Goal: Complete application form

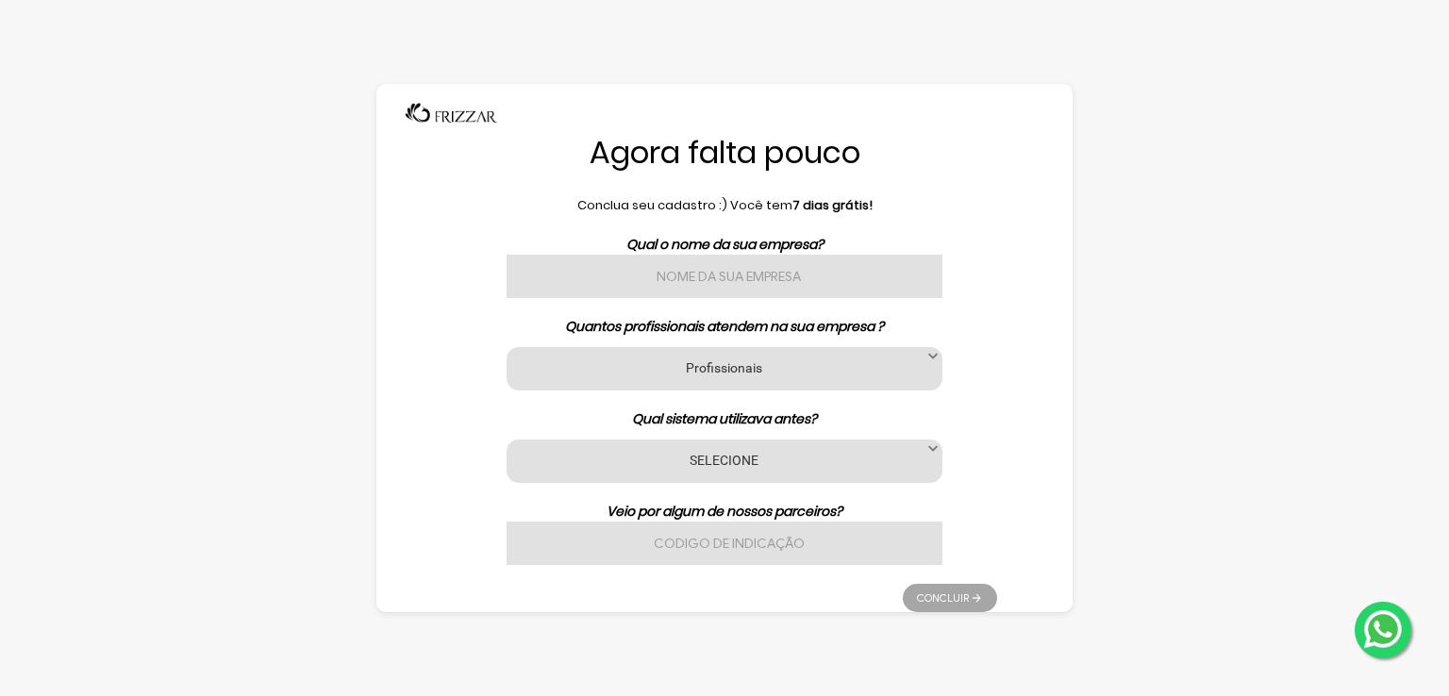
click at [681, 299] on div "Qual o nome da sua empresa? Quantos profissionais atendem na sua empresa ? Prof…" at bounding box center [724, 400] width 545 height 330
click at [677, 288] on input "text" at bounding box center [725, 276] width 436 height 43
click at [706, 272] on input "text" at bounding box center [725, 276] width 436 height 43
type input "K"
type input "BARBEARIA KENNEDY"
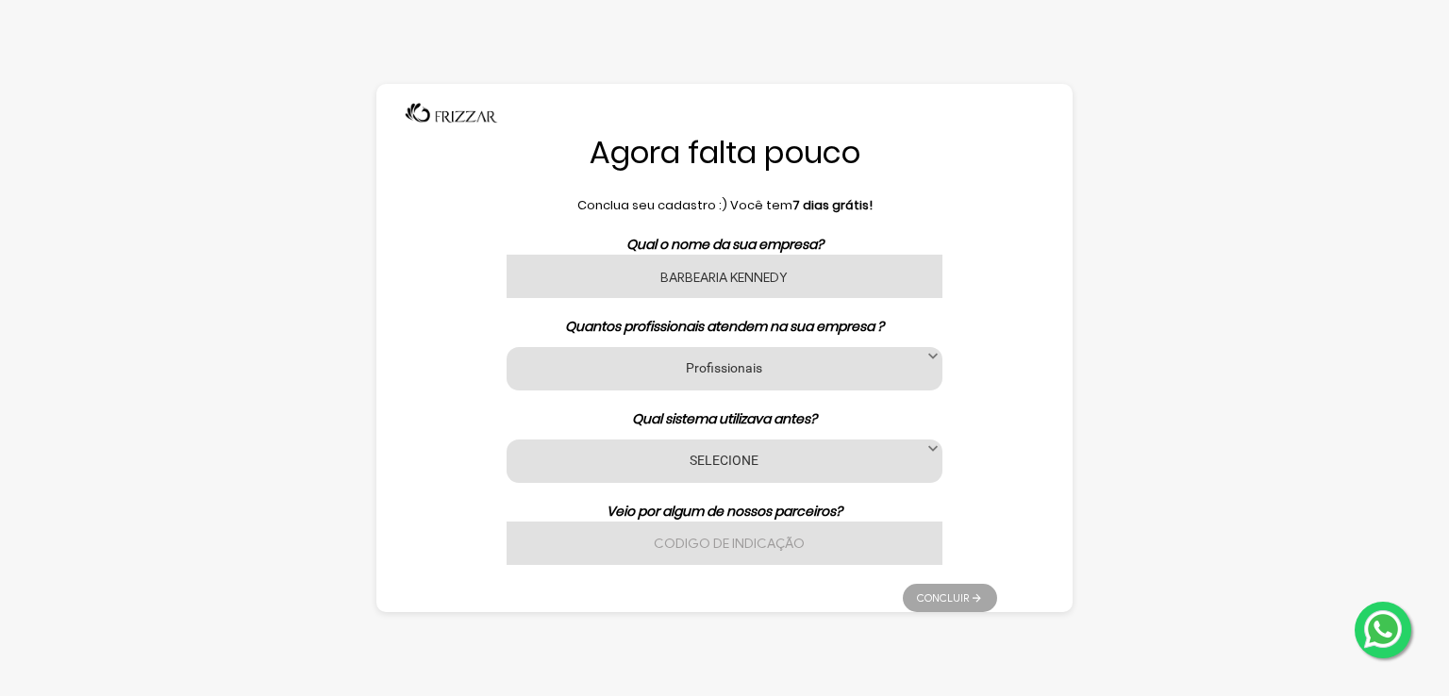
click at [777, 381] on div "Profissionais 1 2 3 a 6 7 a 11 12 a 17 18 ou mais Profissionais" at bounding box center [725, 368] width 436 height 43
click at [777, 364] on label "Profissionais" at bounding box center [724, 368] width 389 height 18
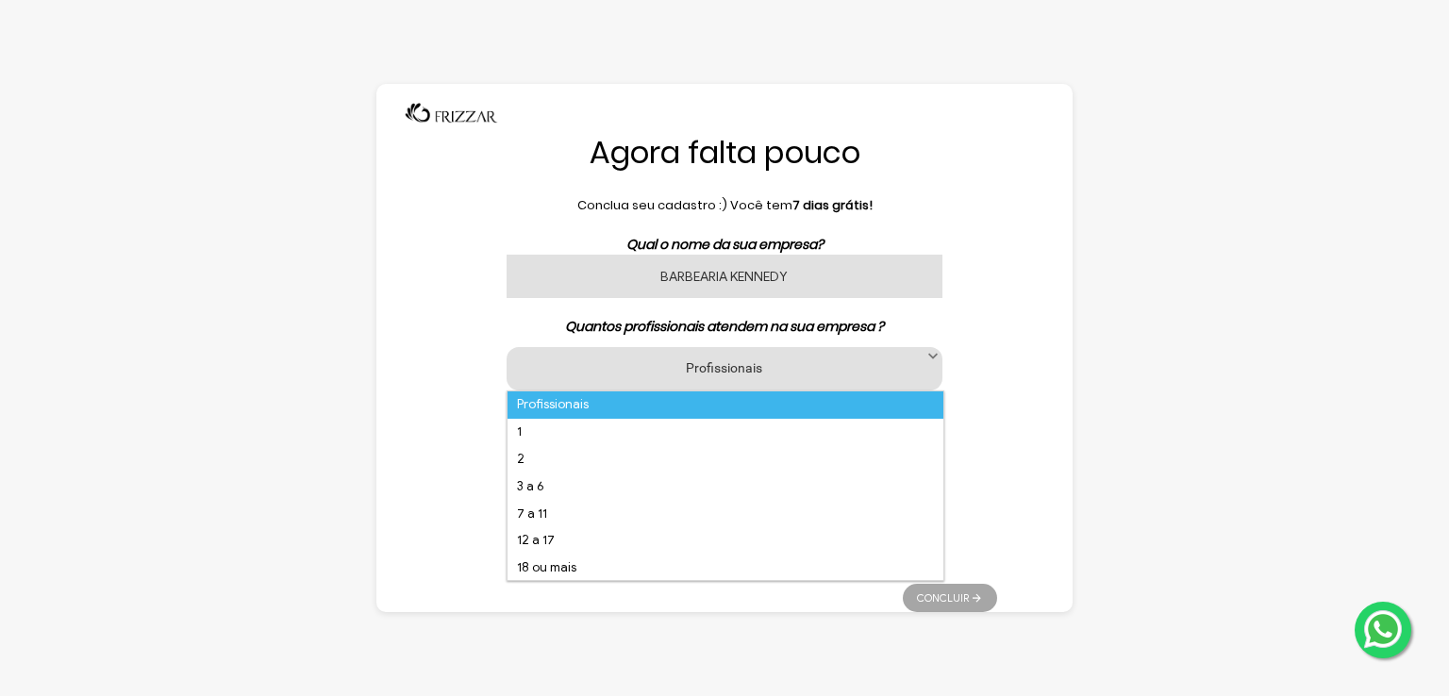
scroll to position [11, 80]
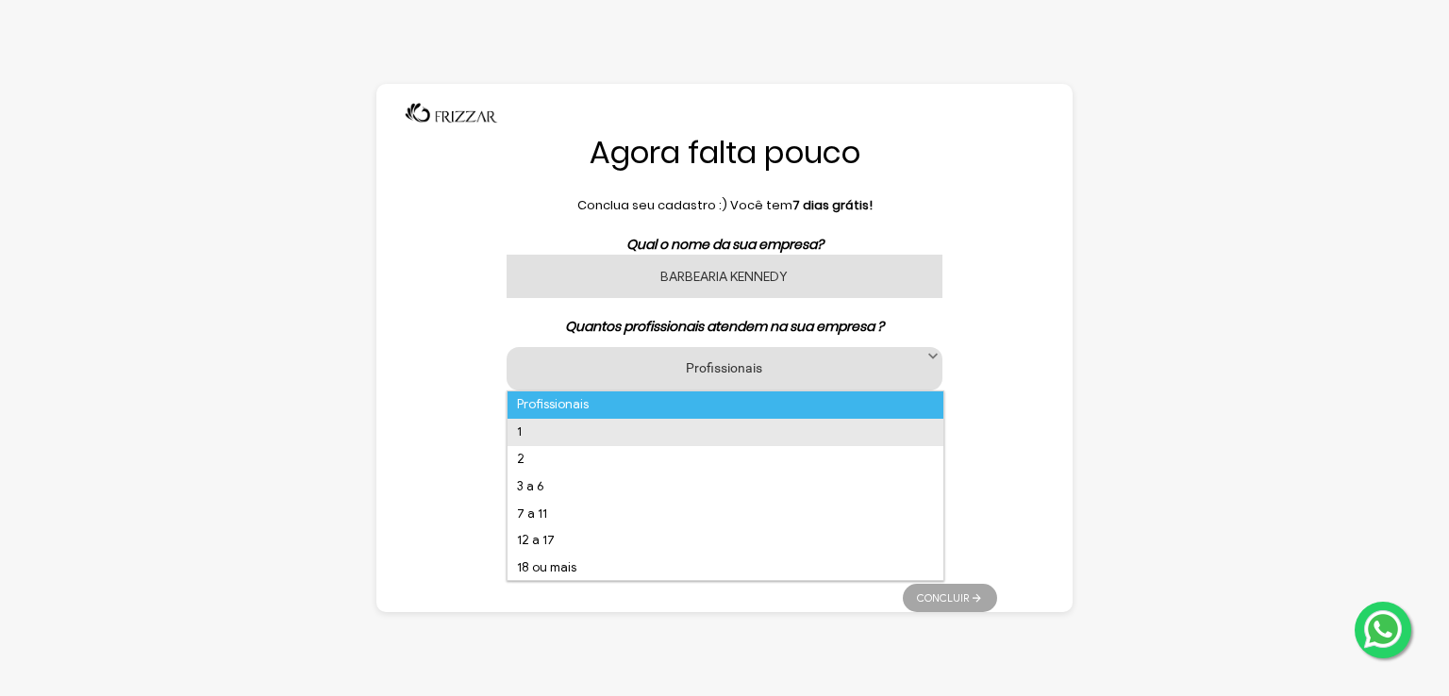
click at [640, 426] on li "1" at bounding box center [726, 432] width 436 height 27
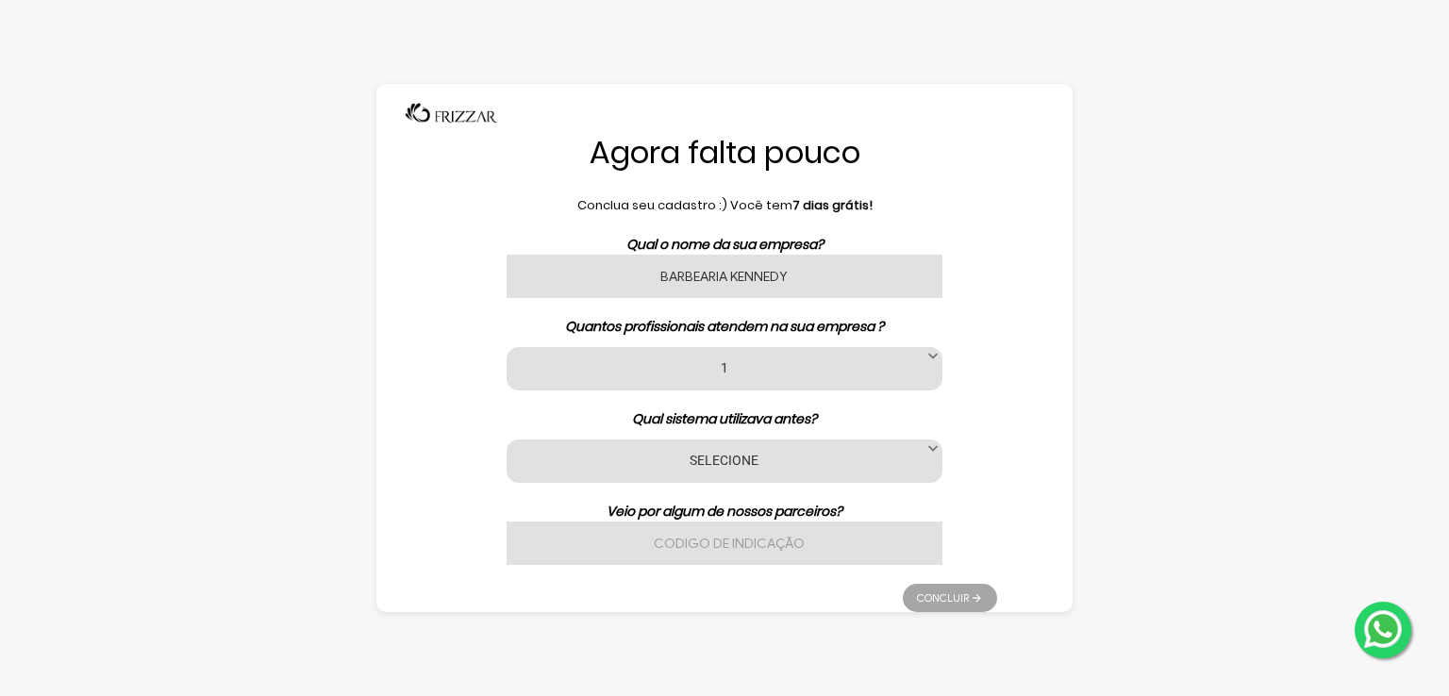
click at [910, 464] on label "SELECIONE" at bounding box center [724, 460] width 389 height 18
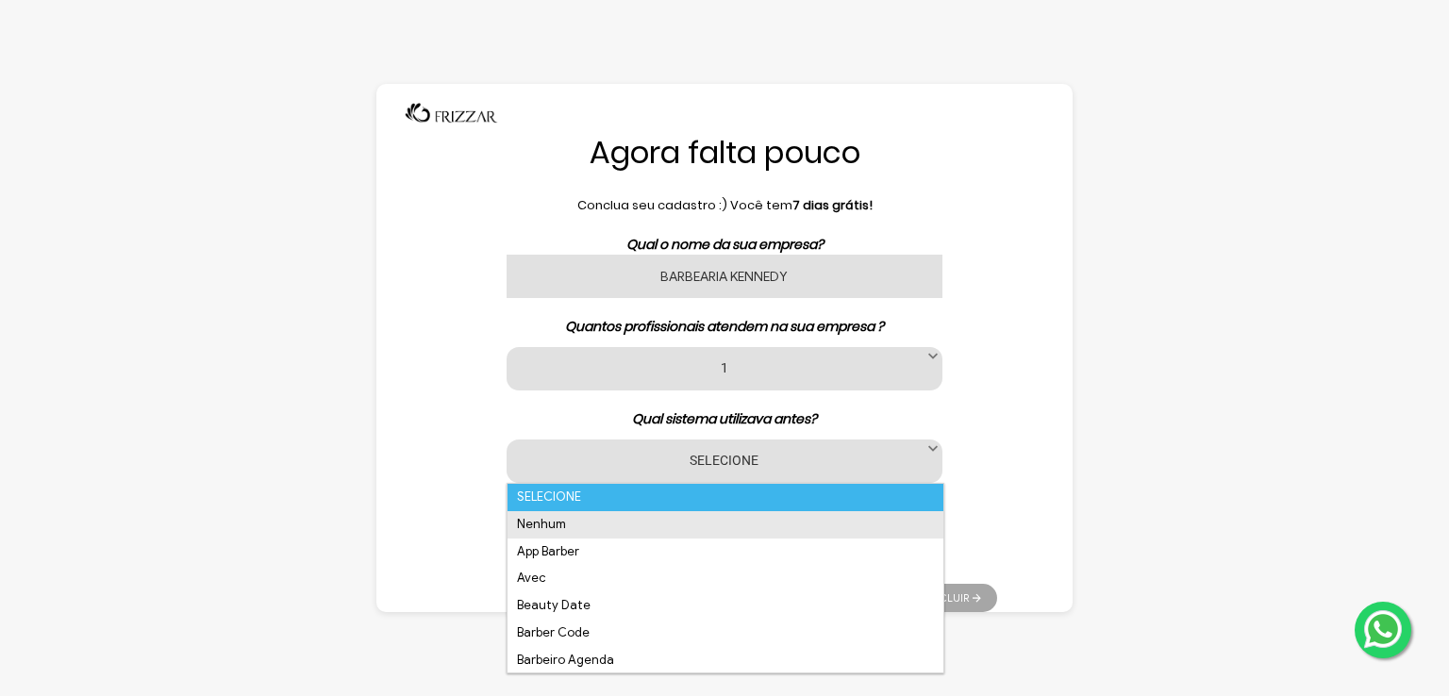
click at [553, 519] on li "Nenhum" at bounding box center [726, 524] width 436 height 27
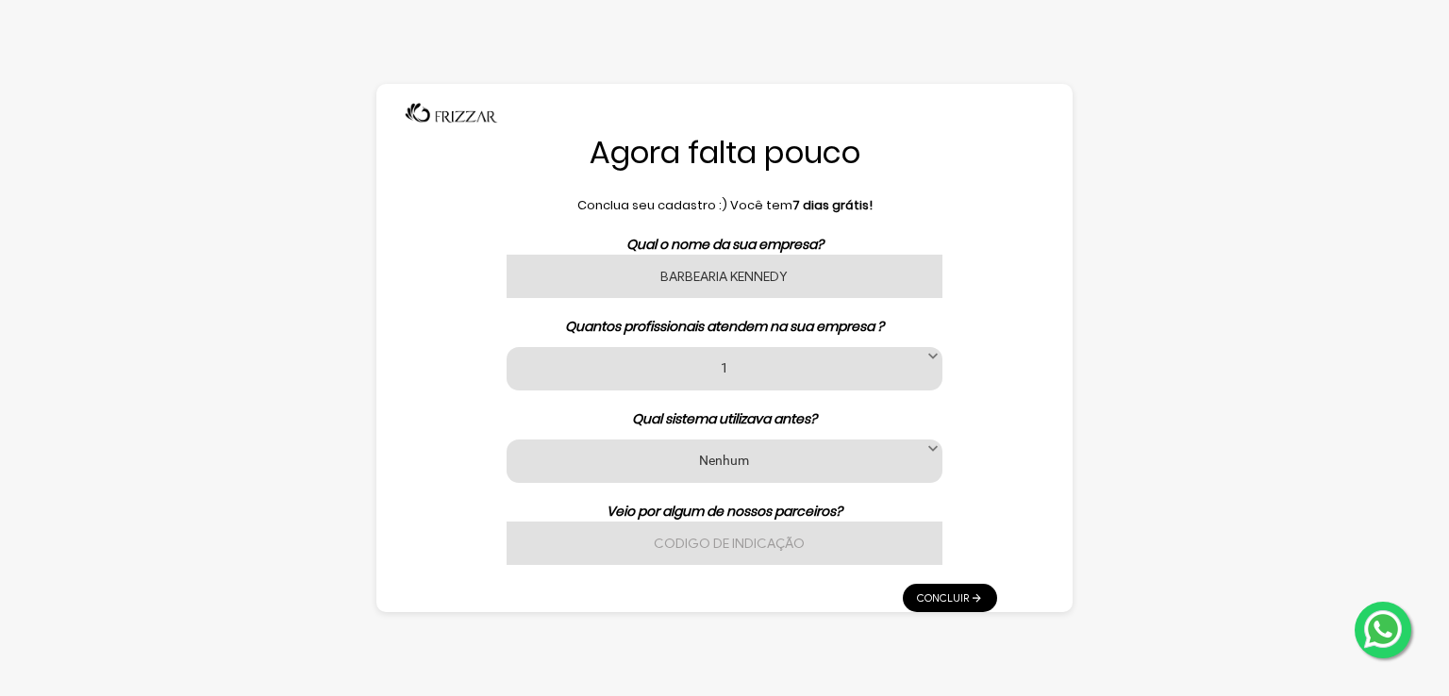
click at [866, 539] on input "text" at bounding box center [725, 543] width 436 height 43
type input "NÃO"
click at [973, 601] on link "Concluir" at bounding box center [950, 598] width 94 height 28
